Goal: Task Accomplishment & Management: Manage account settings

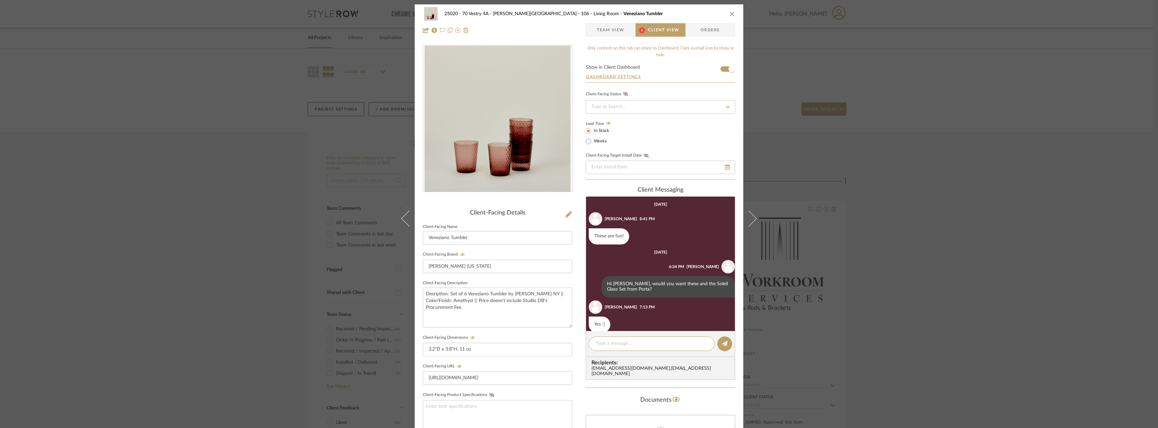
click at [979, 131] on div "25020 - 70 Vestry 4A - Grant-Stanleigh 106 - Living Room Veneziano Tumbler Team…" at bounding box center [579, 214] width 1158 height 428
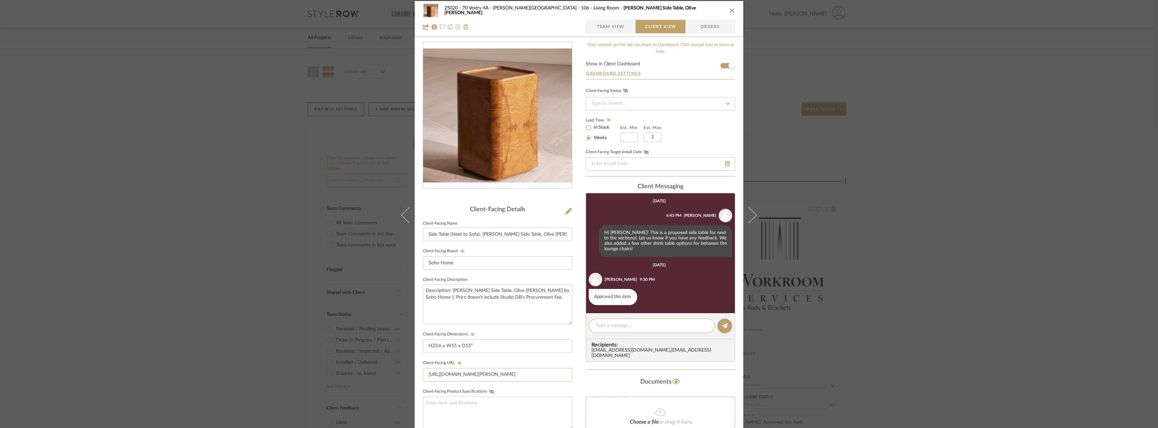
scroll to position [3, 0]
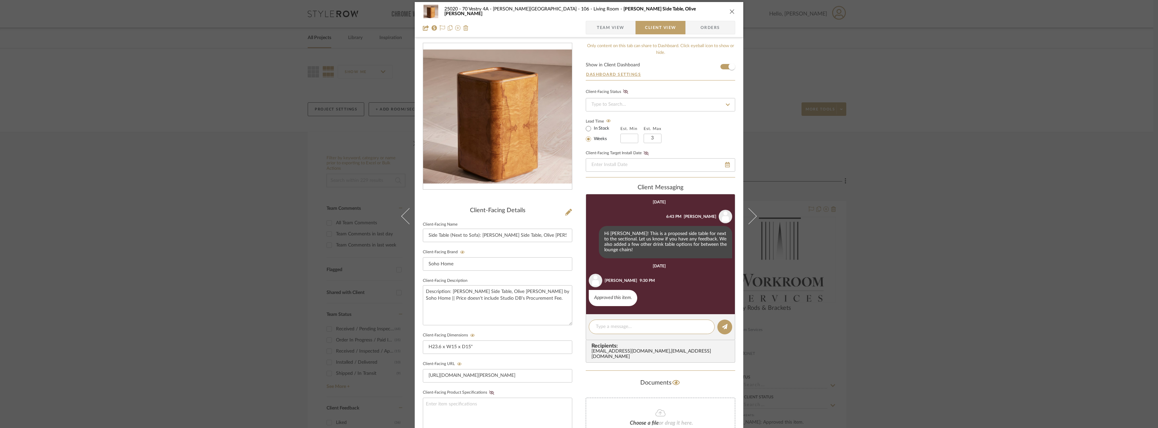
click at [608, 27] on span "Team View" at bounding box center [611, 27] width 28 height 13
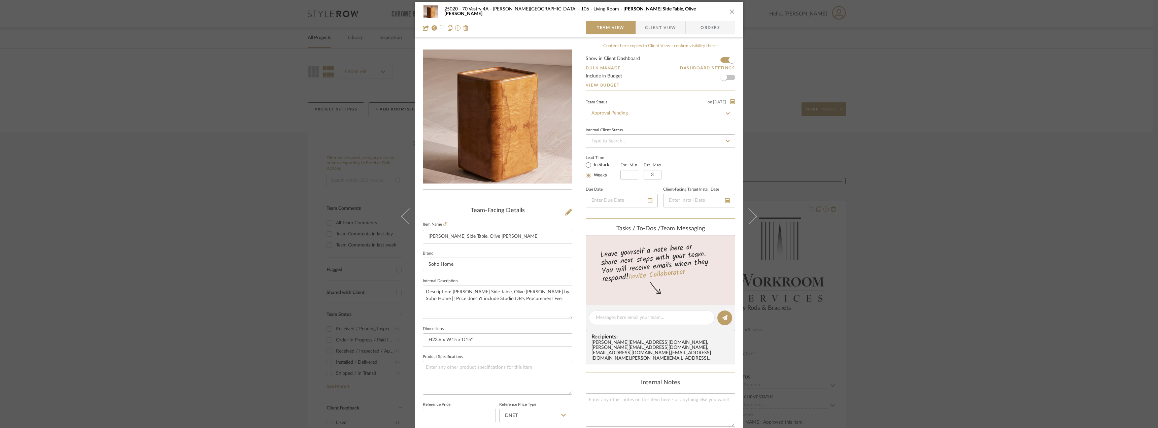
click at [627, 111] on input "Approval Pending" at bounding box center [661, 113] width 150 height 13
type input "need"
click at [619, 180] on div "Need to Order - Client Payment Received" at bounding box center [658, 182] width 149 height 17
type input "[DATE]"
type input "Need to Order - Client Payment Received"
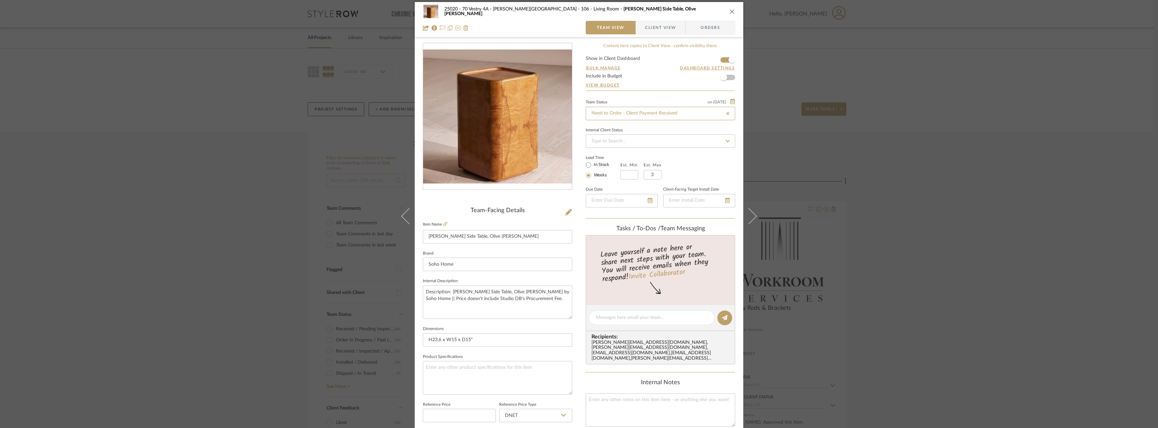
type input "[DATE]"
type input "Need to Order - Client Payment Received"
click at [662, 24] on span "Client View" at bounding box center [660, 27] width 31 height 13
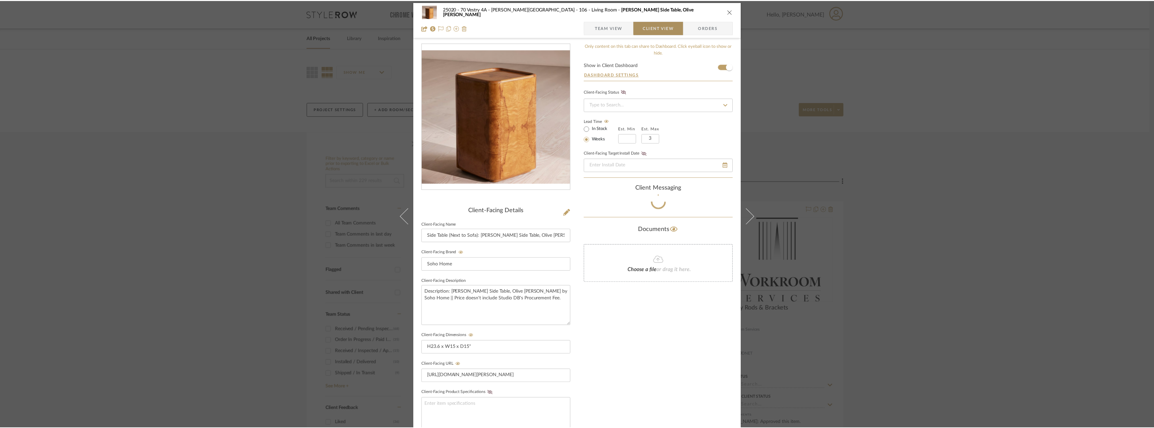
scroll to position [27, 0]
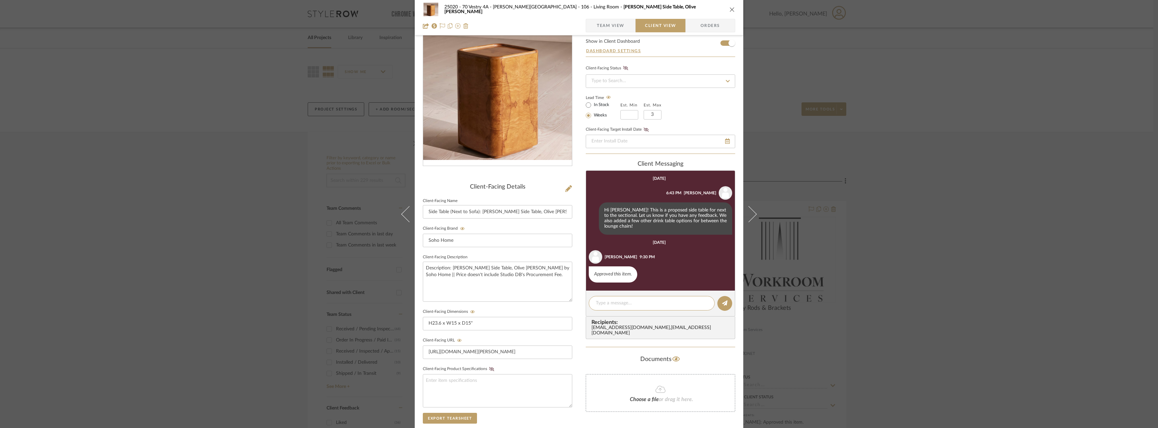
click at [909, 160] on div "25020 - 70 Vestry 4A - [PERSON_NAME] 106 - Living Room [PERSON_NAME] Side Table…" at bounding box center [579, 214] width 1158 height 428
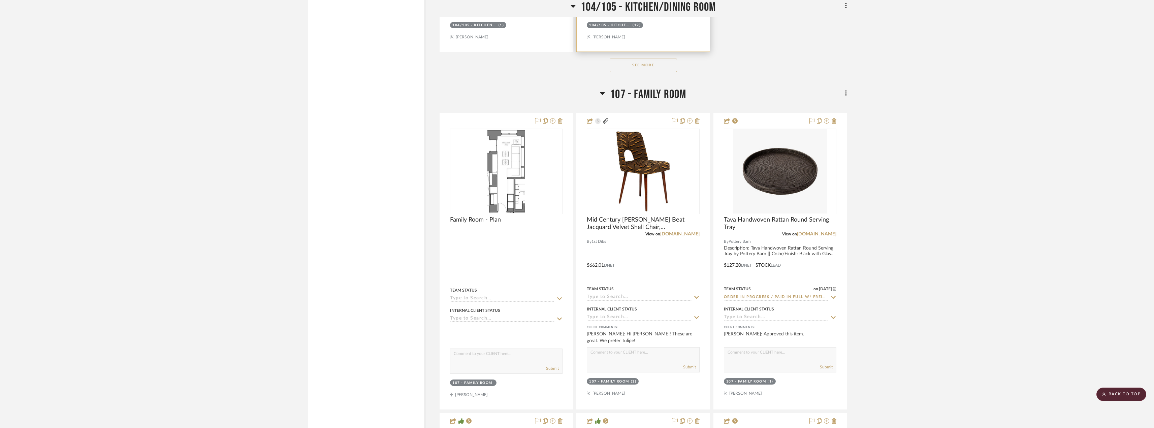
scroll to position [7375, 0]
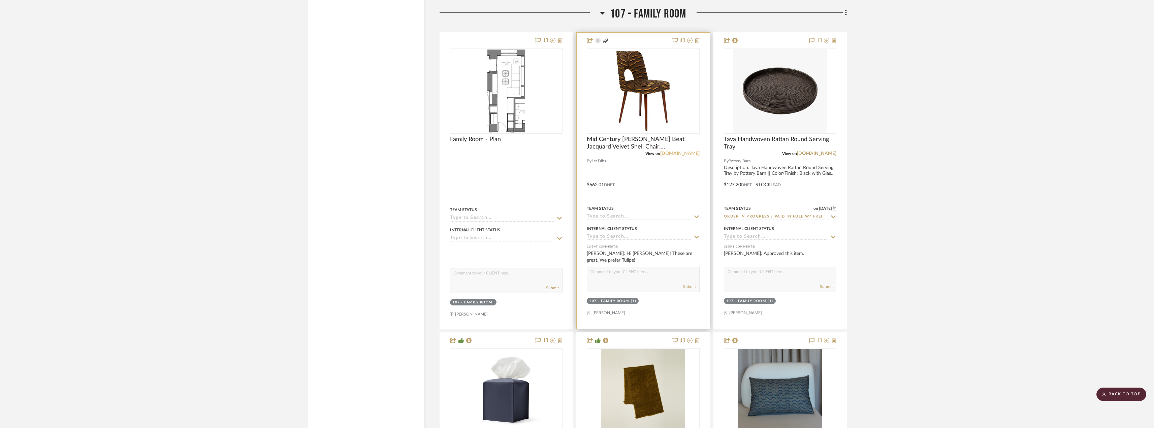
click at [695, 152] on link "[DOMAIN_NAME]" at bounding box center [679, 153] width 39 height 5
click at [635, 116] on img "0" at bounding box center [643, 91] width 84 height 84
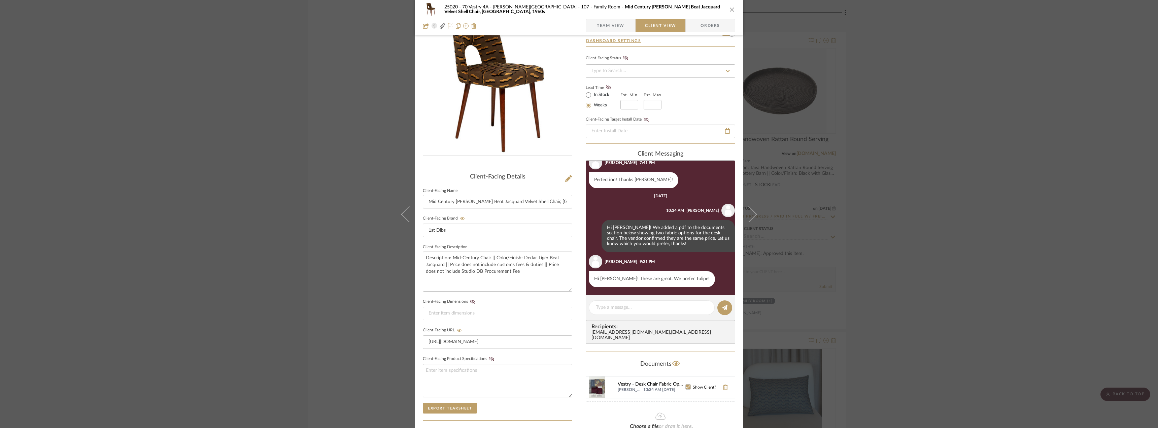
scroll to position [211, 0]
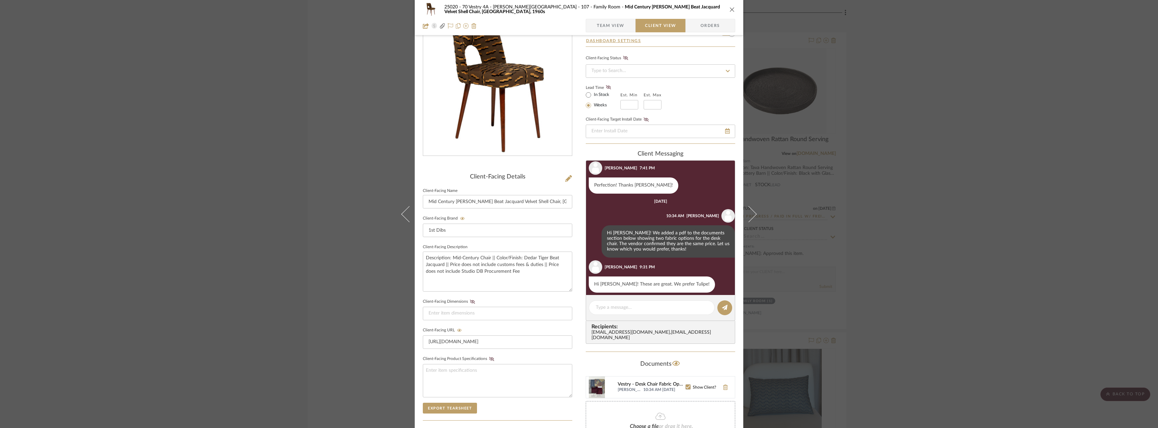
click at [646, 382] on div "Vestry - Desk Chair Fabric Options.pdf" at bounding box center [652, 384] width 68 height 5
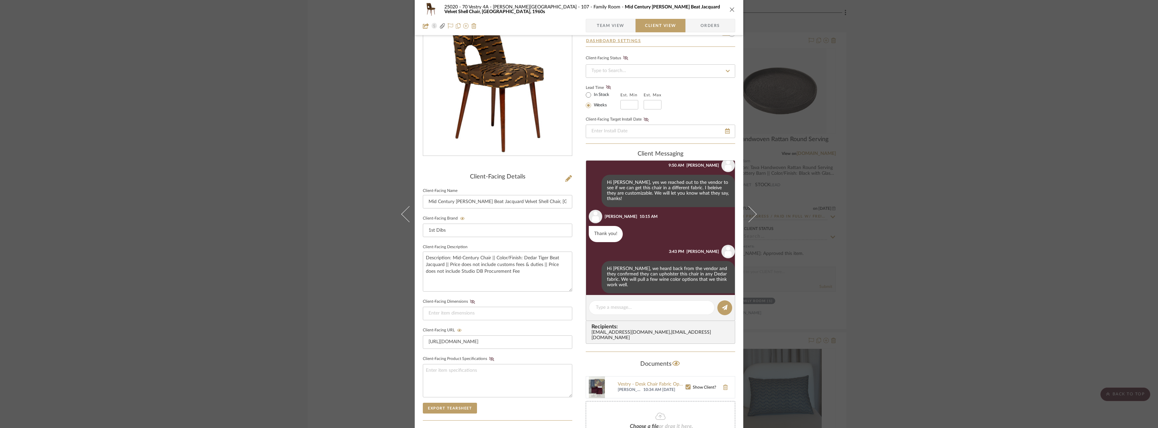
scroll to position [0, 0]
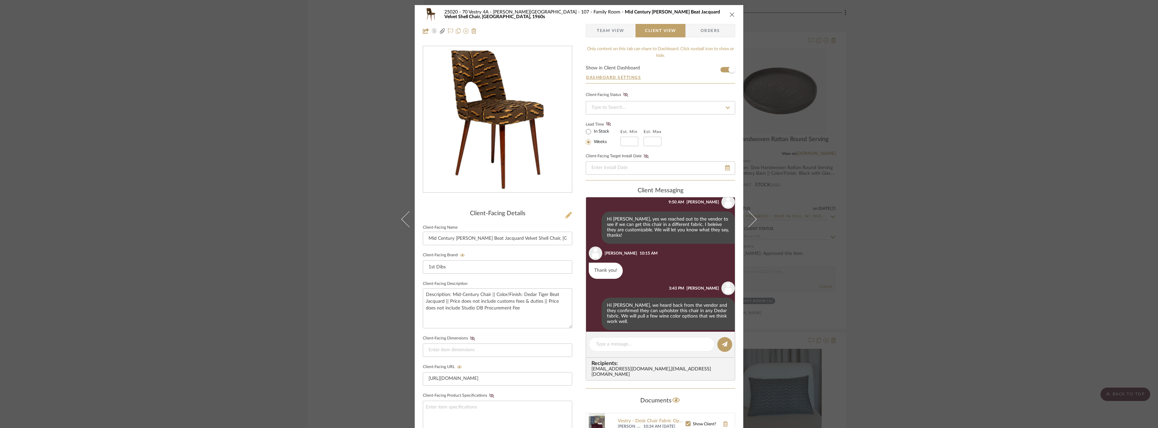
click at [567, 213] on icon at bounding box center [568, 215] width 7 height 7
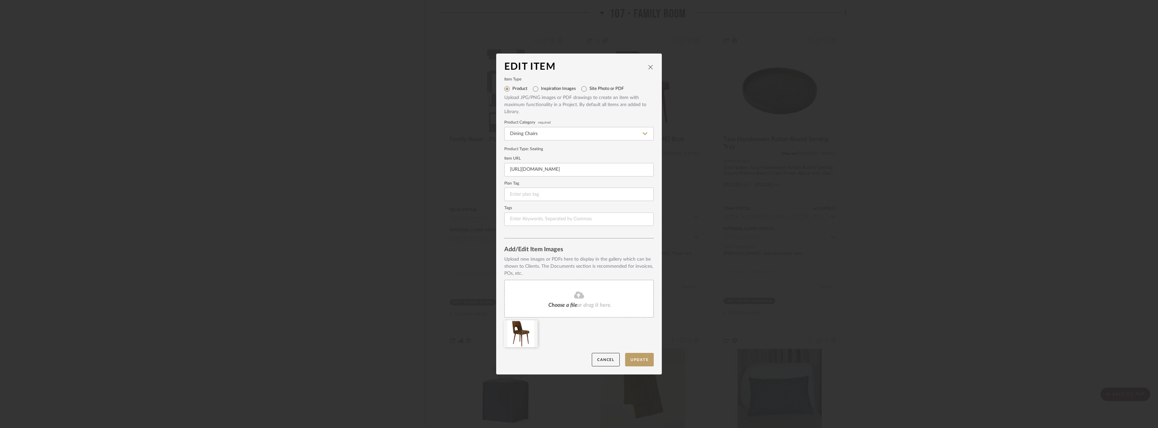
click at [896, 232] on div "Edit Item Item Type Product Inspiration Images Site Photo or PDF Upload JPG/PNG…" at bounding box center [579, 214] width 1158 height 428
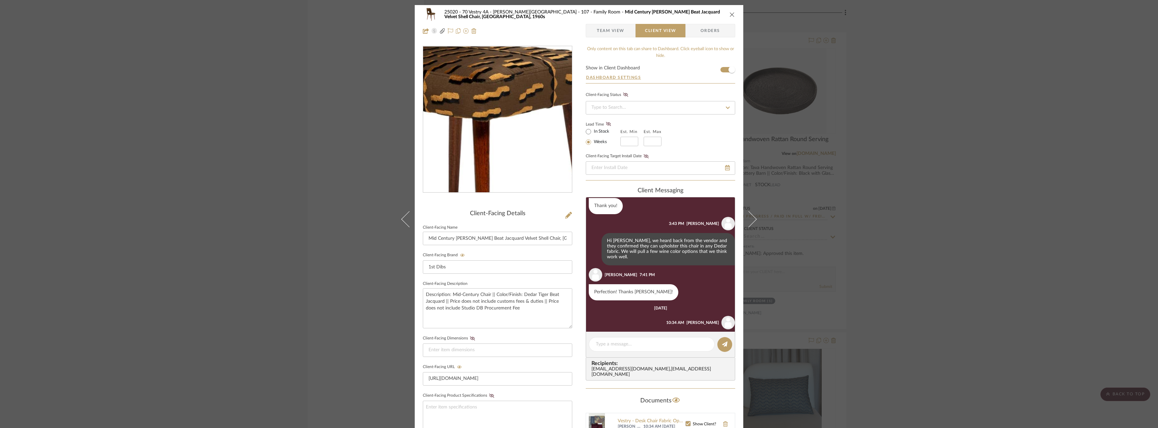
scroll to position [211, 0]
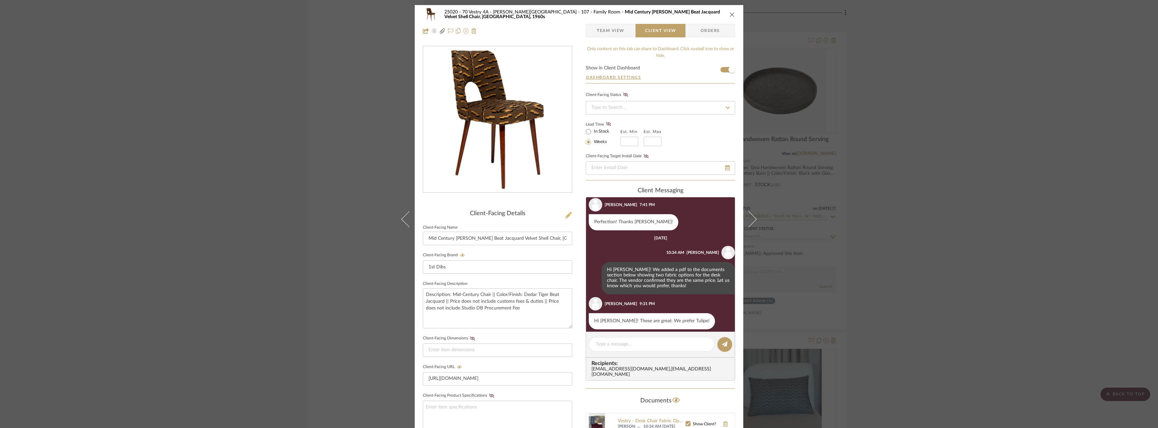
click at [568, 215] on icon at bounding box center [568, 215] width 7 height 7
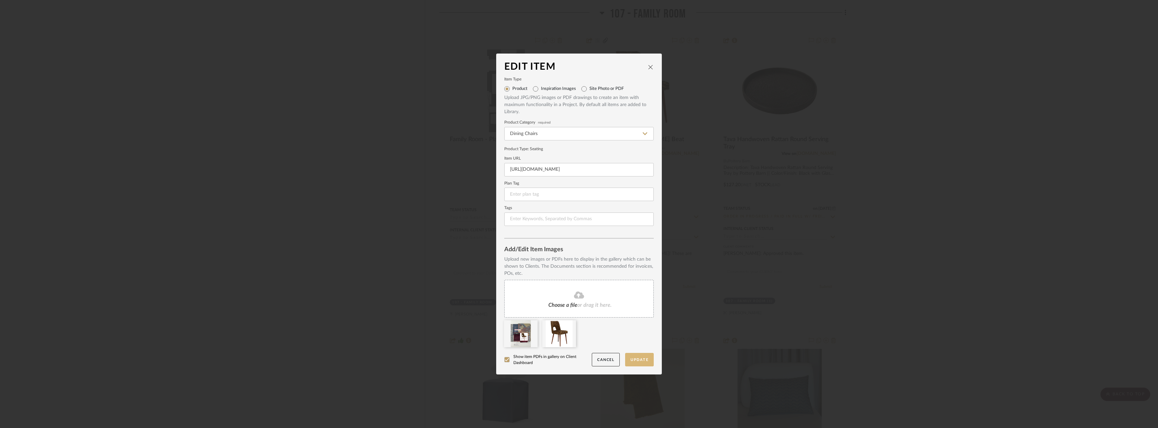
click at [649, 359] on button "Update" at bounding box center [639, 360] width 29 height 14
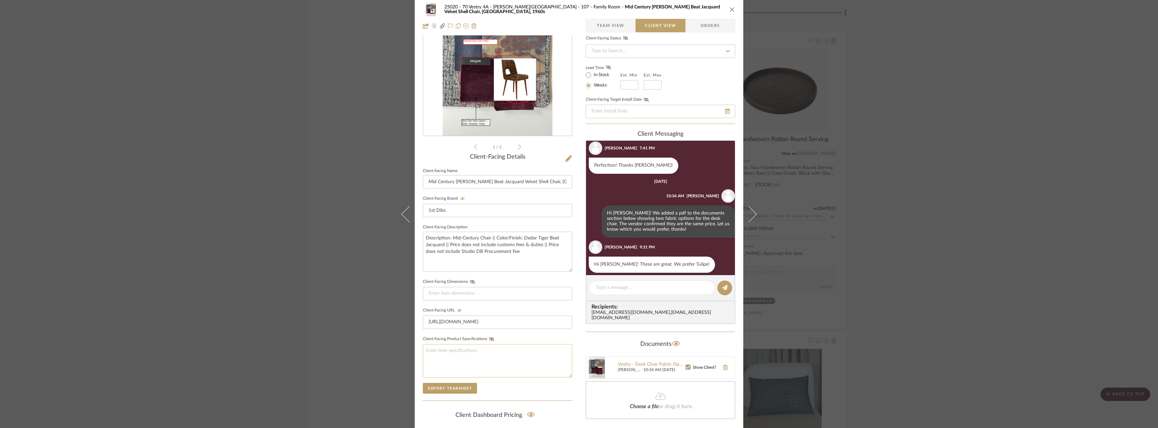
scroll to position [0, 0]
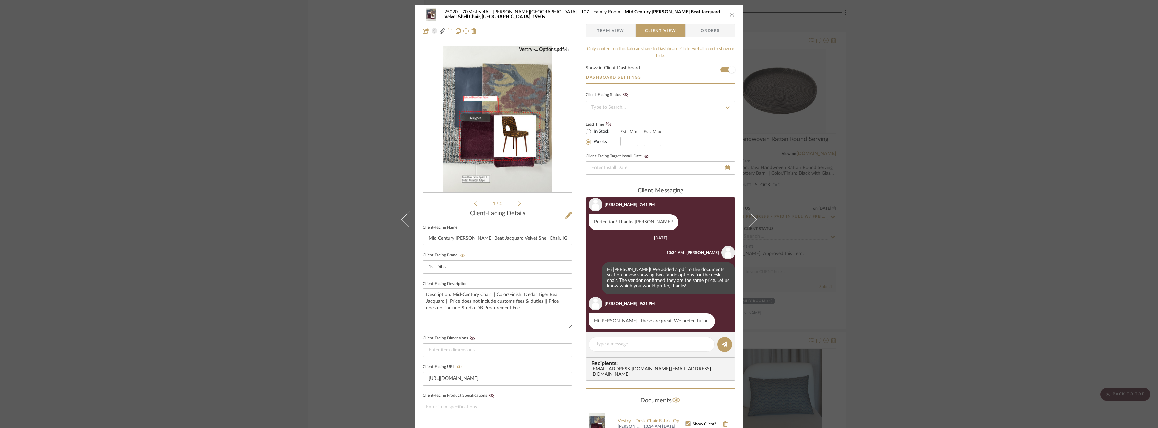
click at [197, 144] on div "25020 - 70 Vestry 4A - [PERSON_NAME] 107 - Family Room Mid Century [PERSON_NAME…" at bounding box center [579, 214] width 1158 height 428
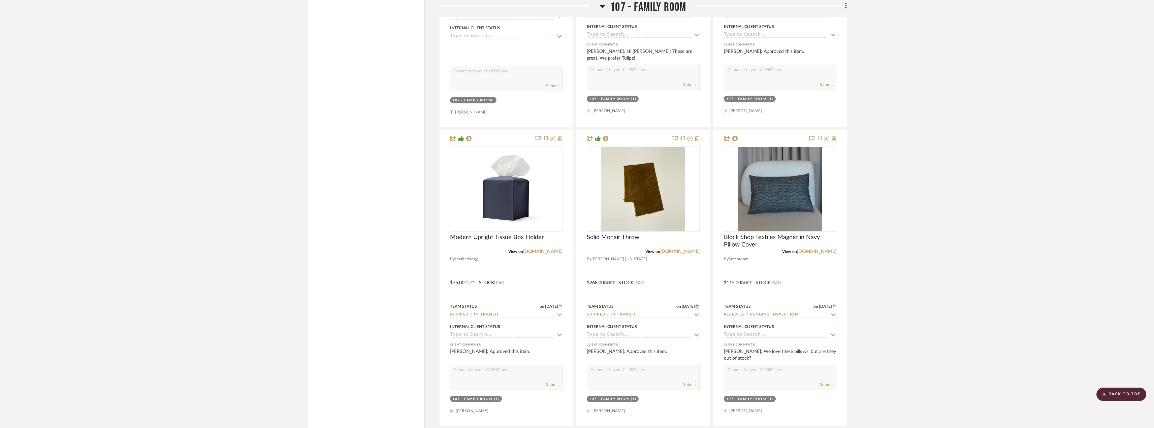
scroll to position [7375, 0]
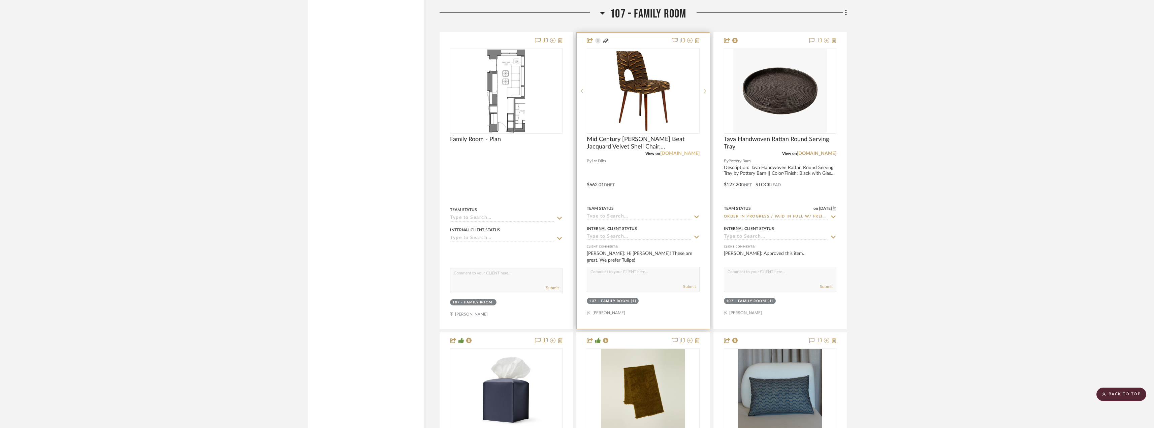
click at [679, 154] on link "[DOMAIN_NAME]" at bounding box center [679, 153] width 39 height 5
click at [639, 99] on img "0" at bounding box center [643, 91] width 84 height 84
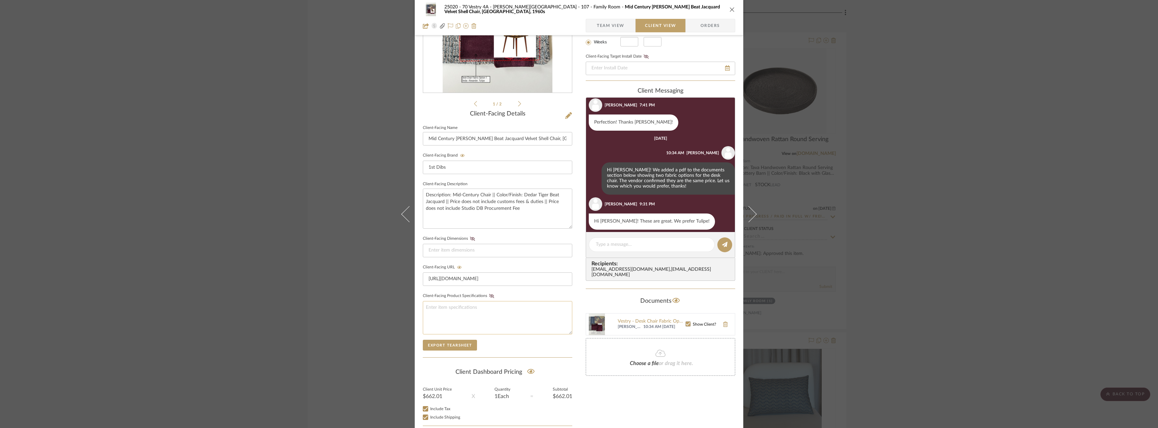
scroll to position [138, 0]
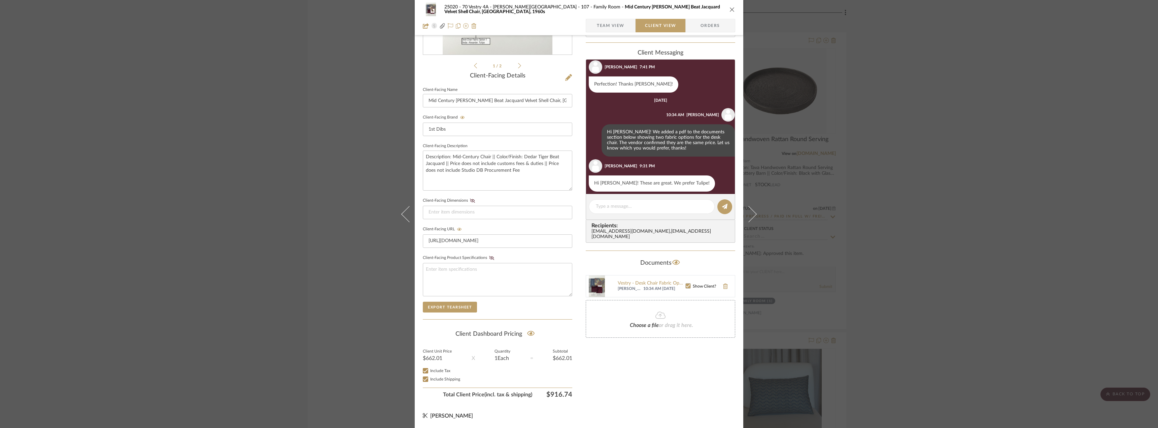
click at [615, 24] on span "Team View" at bounding box center [611, 25] width 28 height 13
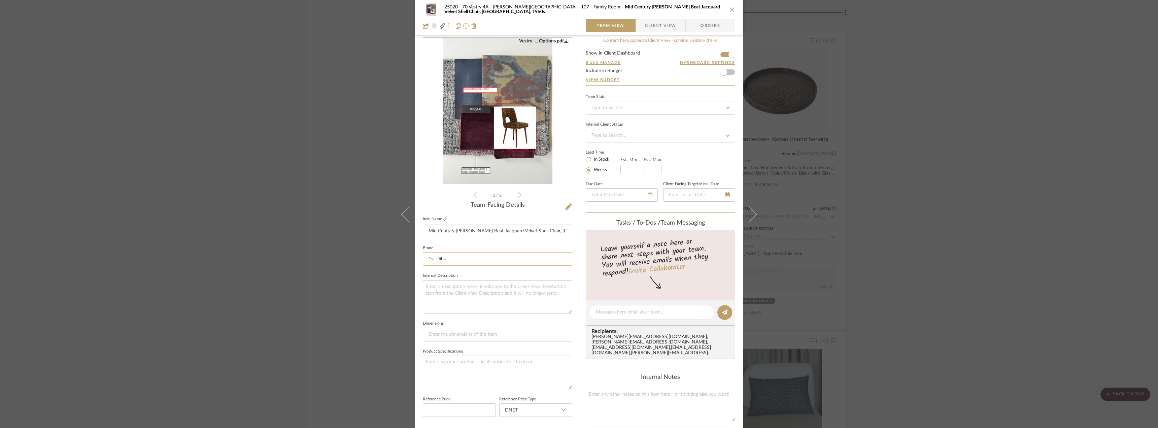
scroll to position [0, 0]
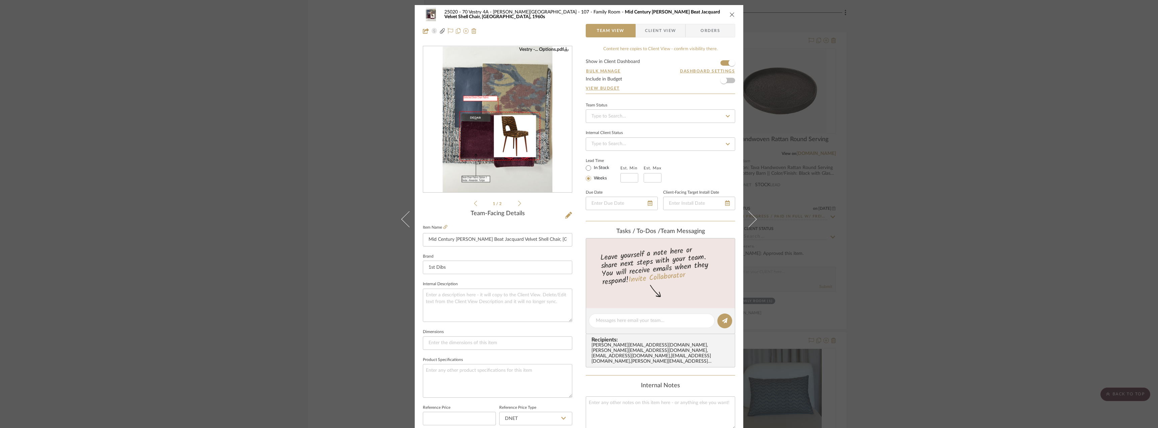
click at [639, 29] on span "button" at bounding box center [640, 30] width 9 height 13
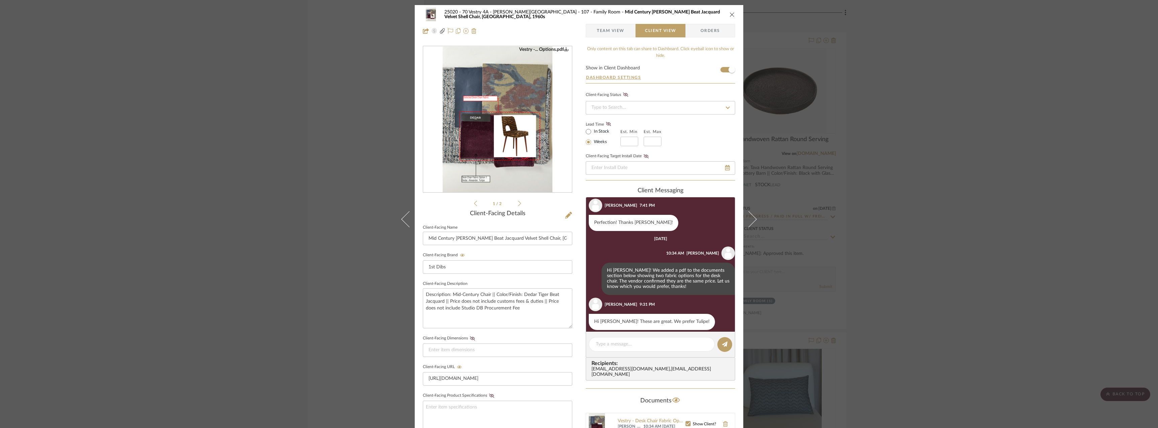
scroll to position [211, 0]
click at [615, 342] on textarea at bounding box center [652, 344] width 112 height 7
type textarea "H"
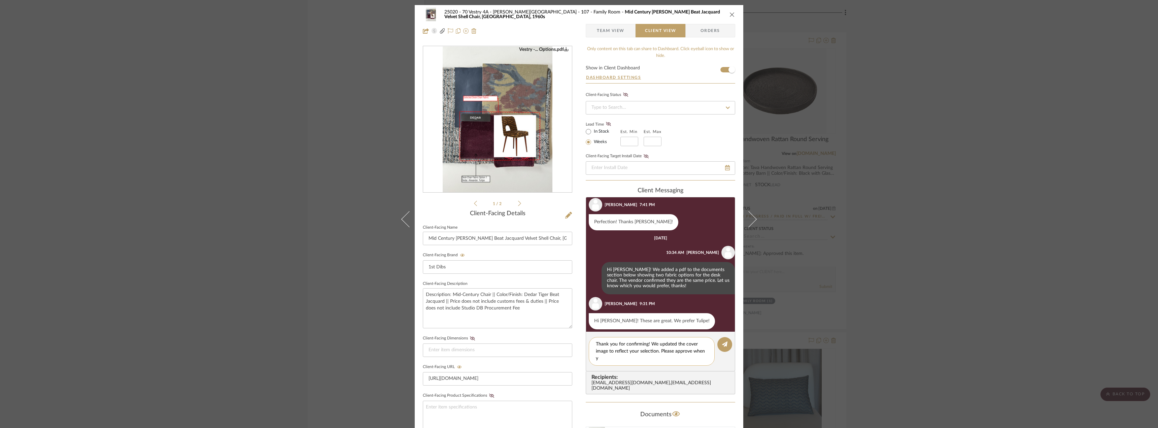
scroll to position [0, 0]
type textarea "Thank you for confirming! We updated the cover image to reflect your selection.…"
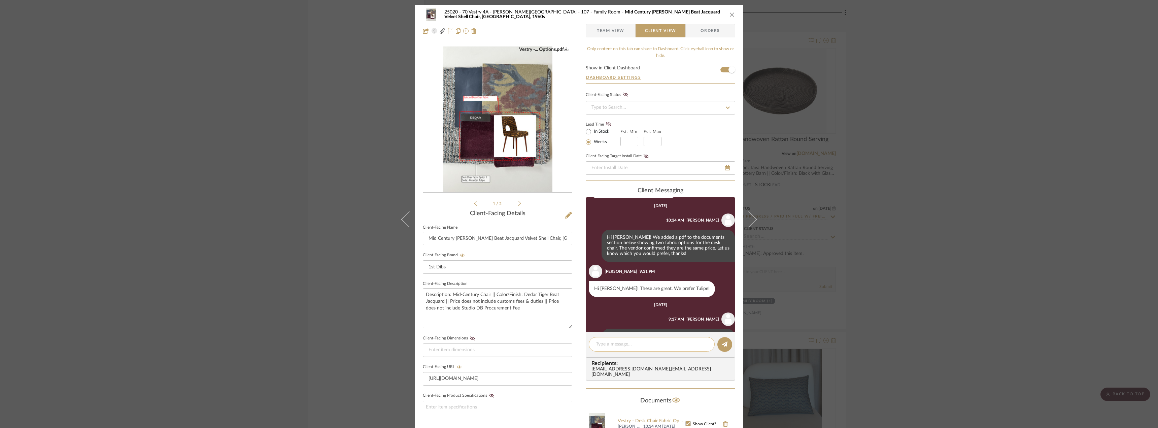
scroll to position [269, 0]
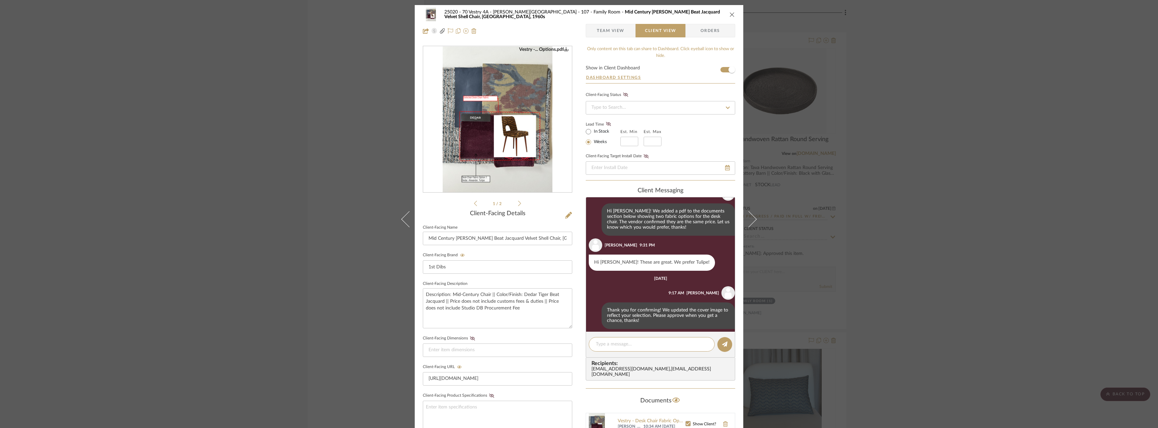
click at [907, 190] on div "25020 - 70 Vestry 4A - [PERSON_NAME] 107 - Family Room Mid Century [PERSON_NAME…" at bounding box center [579, 214] width 1158 height 428
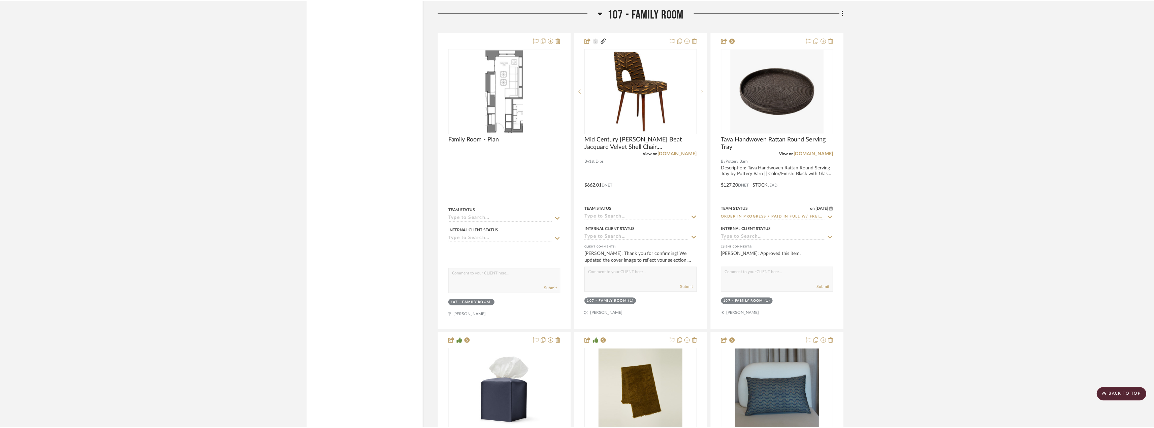
scroll to position [7375, 0]
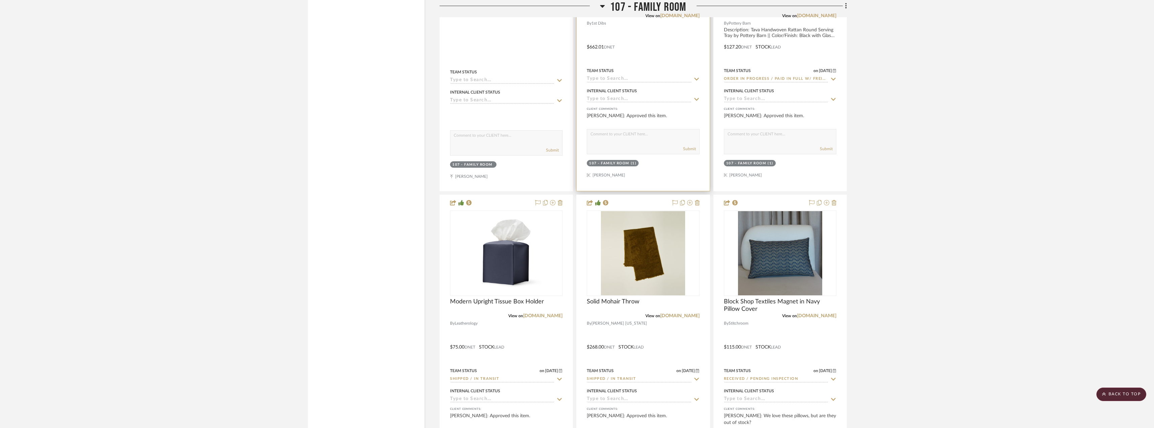
scroll to position [2862, 0]
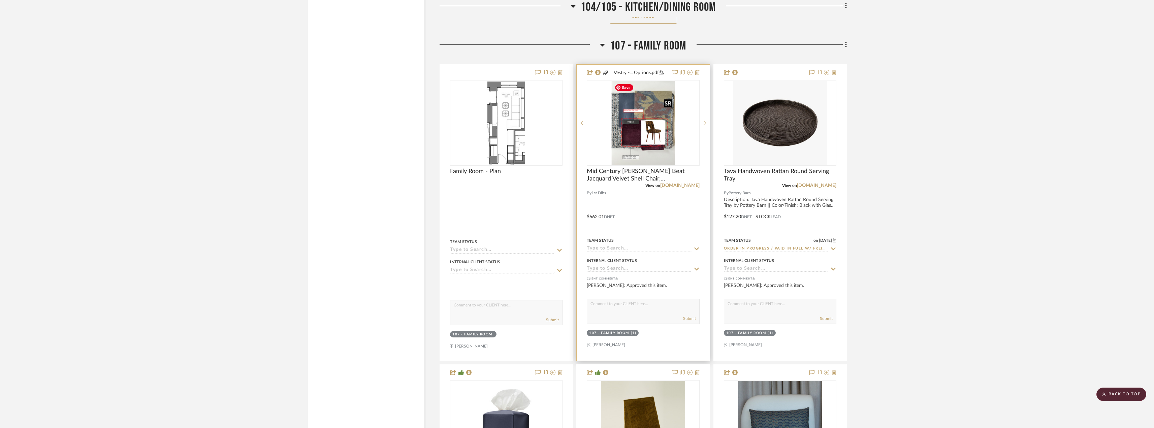
click at [0, 0] on img at bounding box center [0, 0] width 0 height 0
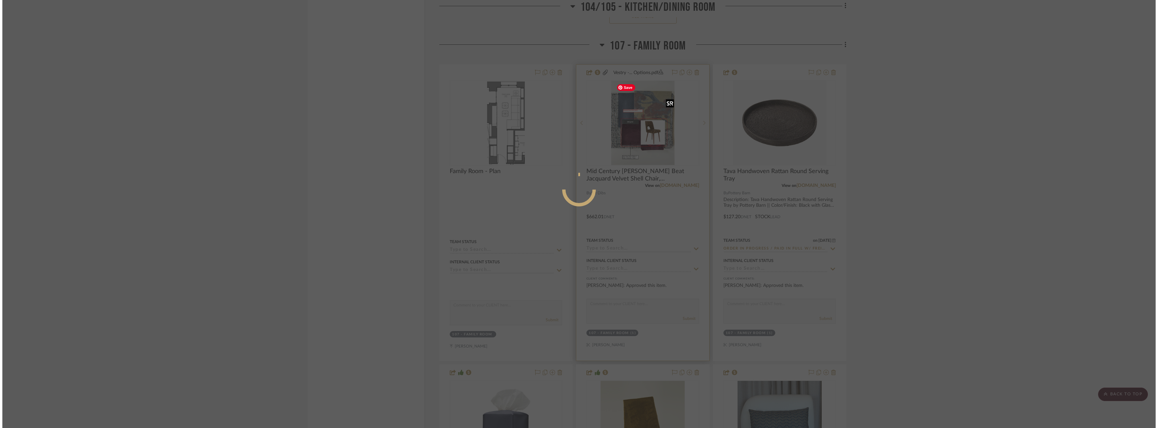
scroll to position [0, 0]
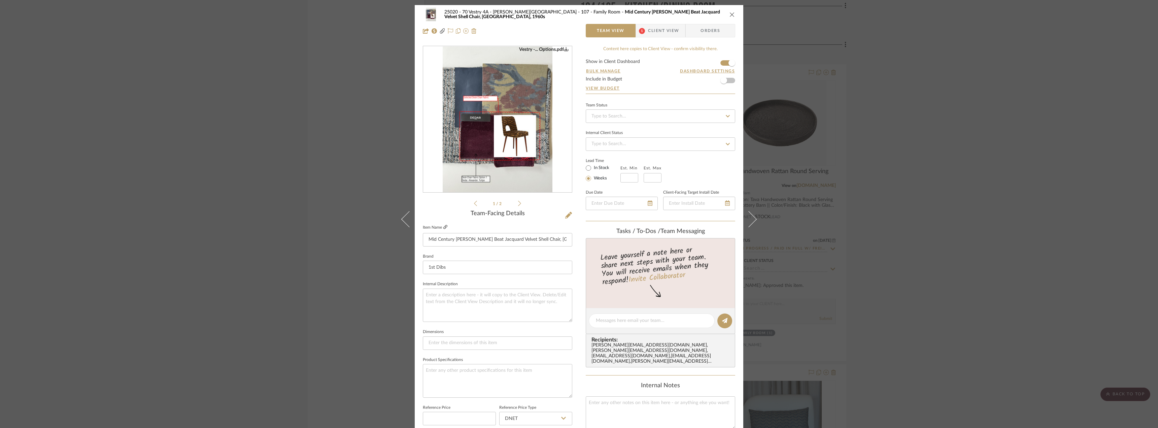
click at [445, 225] on icon at bounding box center [445, 227] width 4 height 4
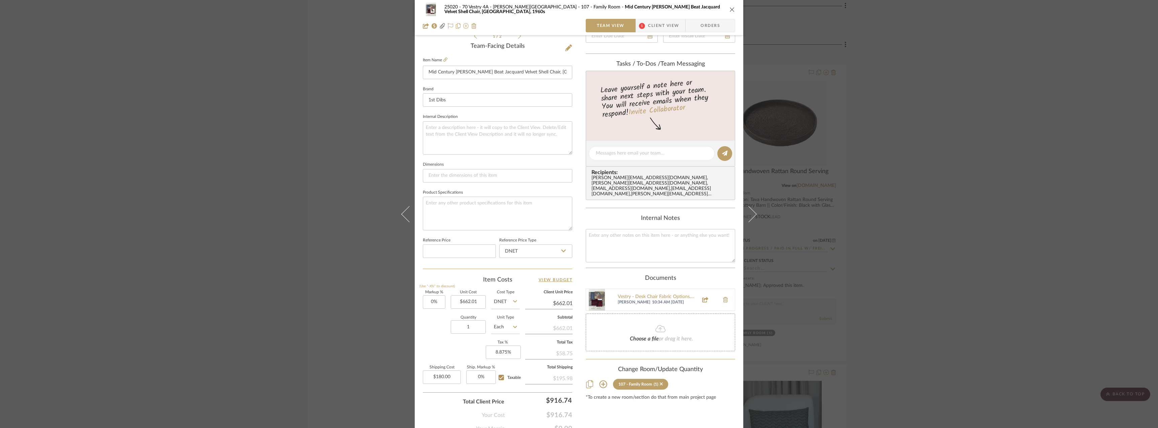
scroll to position [199, 0]
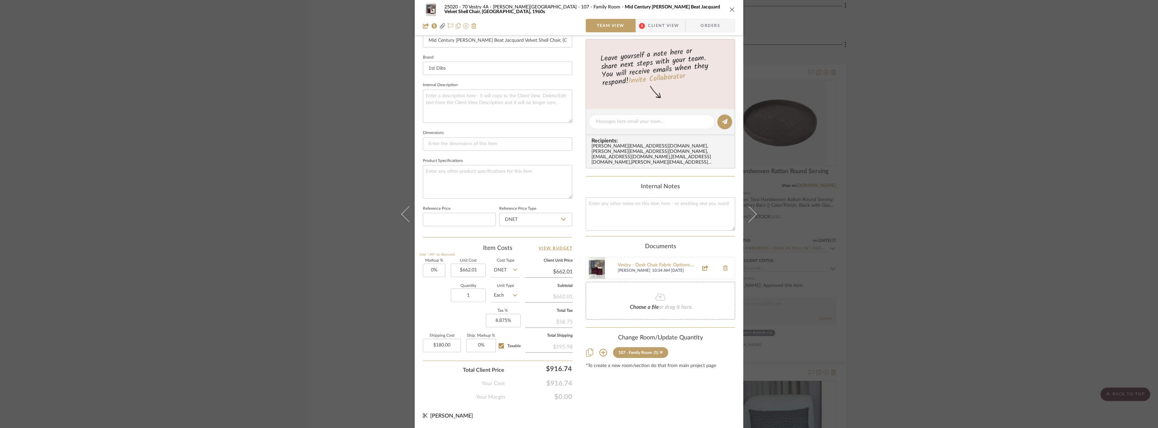
click at [898, 206] on div "25020 - 70 Vestry 4A - Grant-Stanleigh 107 - Family Room Mid Century Brown Tige…" at bounding box center [579, 214] width 1158 height 428
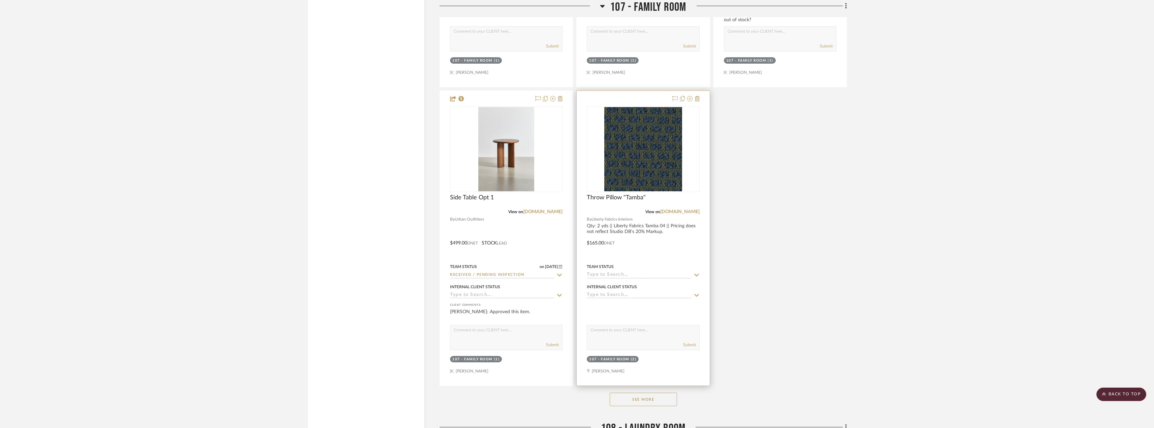
scroll to position [3603, 0]
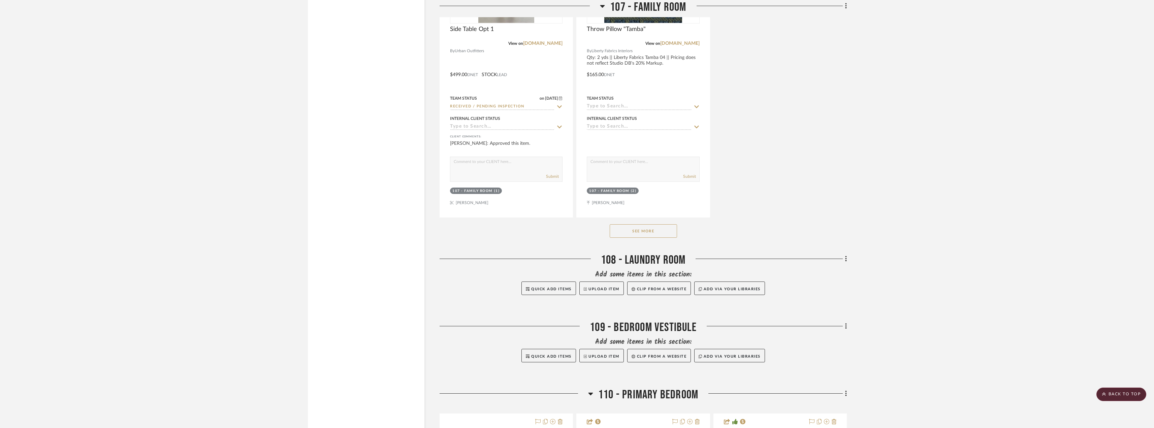
click at [640, 234] on button "See More" at bounding box center [643, 230] width 67 height 13
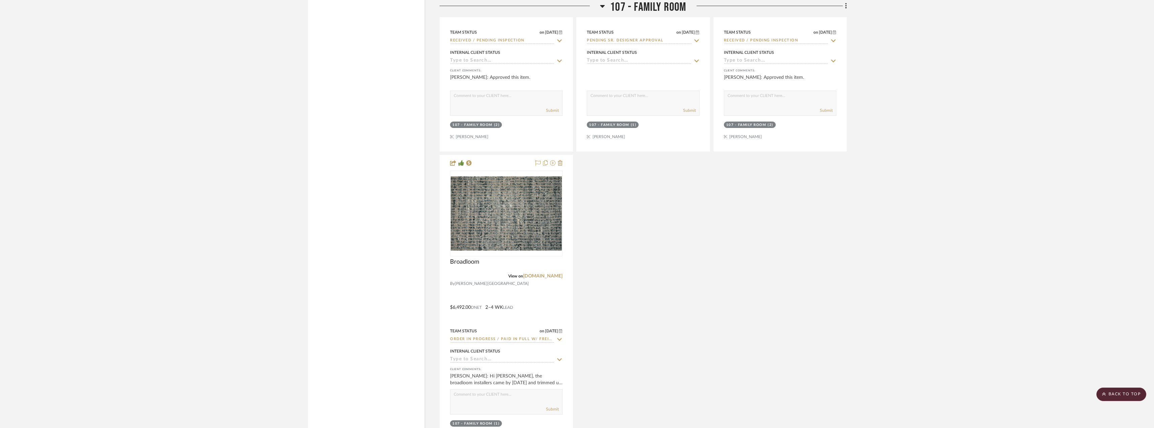
scroll to position [4344, 0]
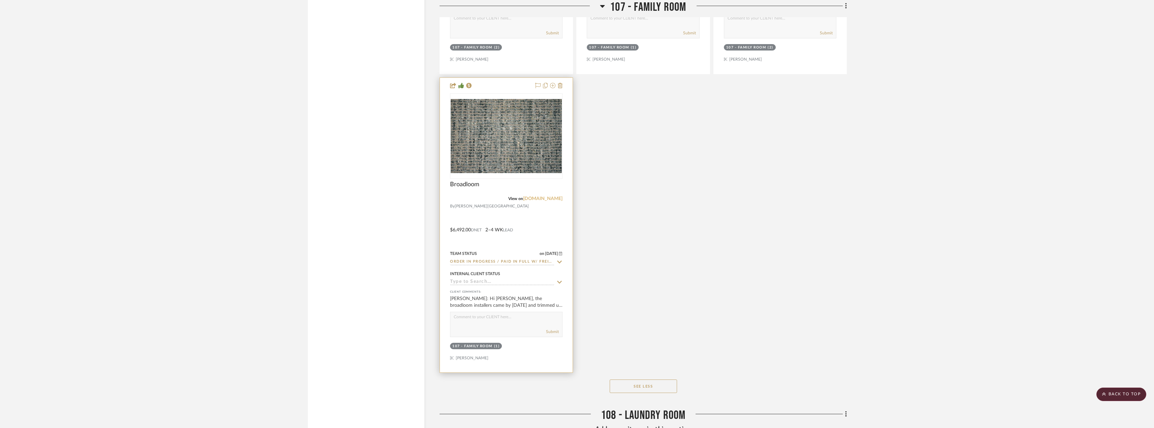
click at [533, 198] on link "crosbystreetlooms.com" at bounding box center [542, 198] width 39 height 5
click at [0, 0] on img at bounding box center [0, 0] width 0 height 0
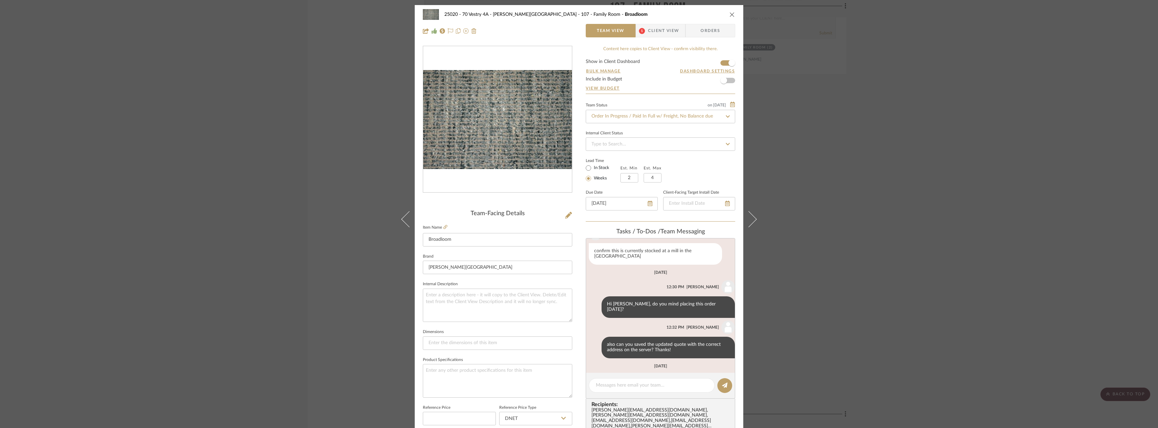
scroll to position [58, 0]
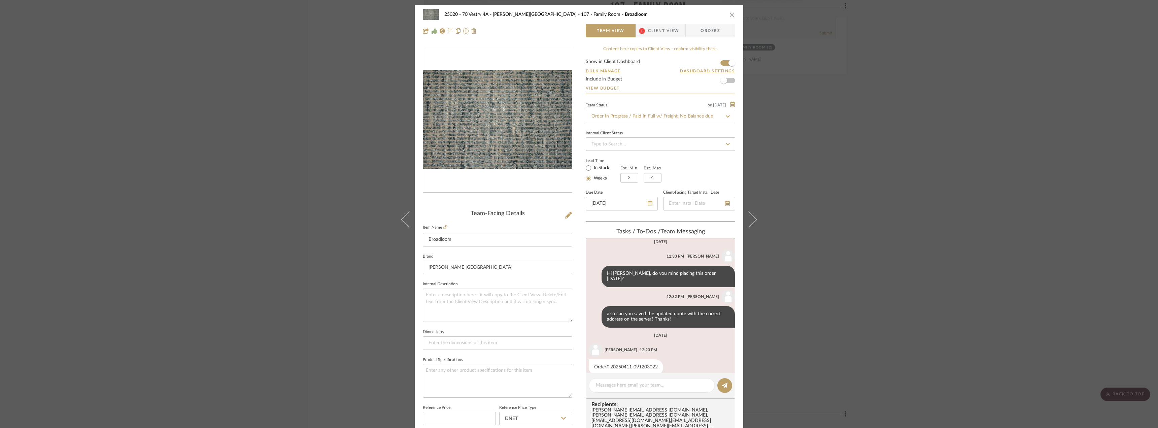
click at [653, 37] on span "Client View" at bounding box center [663, 30] width 31 height 13
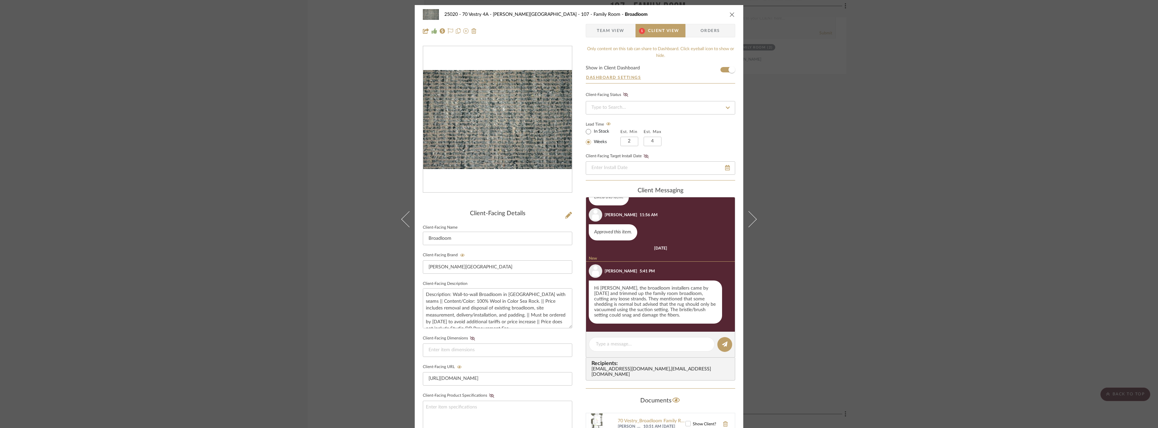
scroll to position [31, 0]
